Goal: Navigation & Orientation: Find specific page/section

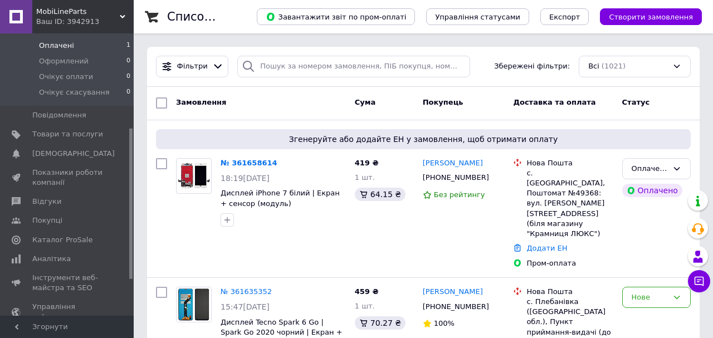
scroll to position [184, 0]
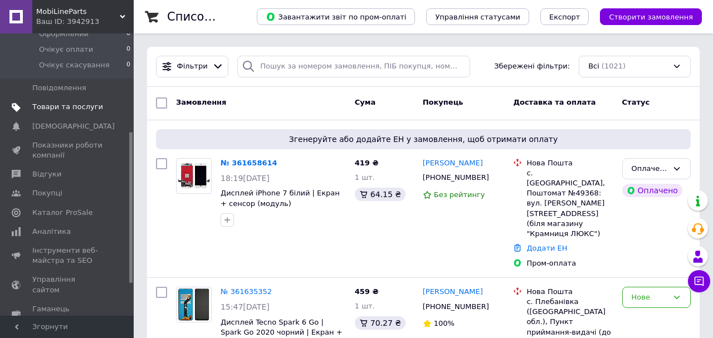
click at [64, 112] on link "Товари та послуги" at bounding box center [68, 106] width 137 height 19
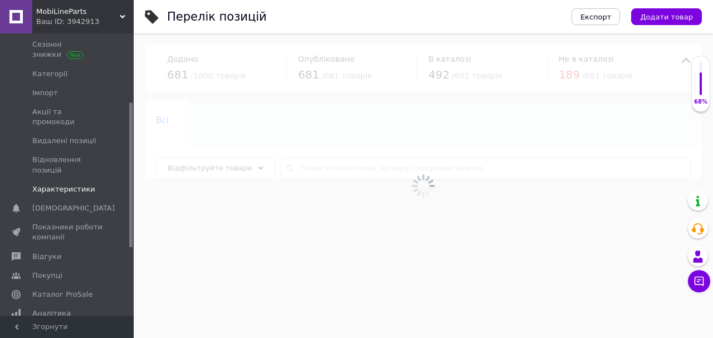
scroll to position [134, 0]
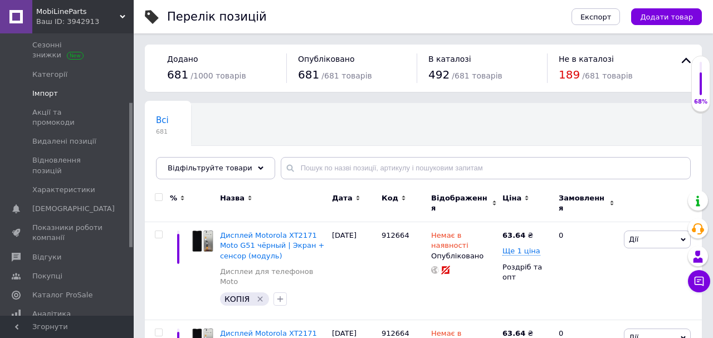
click at [45, 92] on span "Імпорт" at bounding box center [45, 94] width 26 height 10
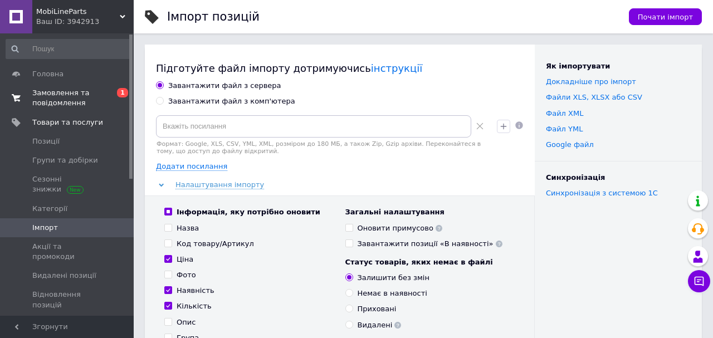
click at [56, 92] on span "Замовлення та повідомлення" at bounding box center [67, 98] width 71 height 20
